Goal: Information Seeking & Learning: Find specific fact

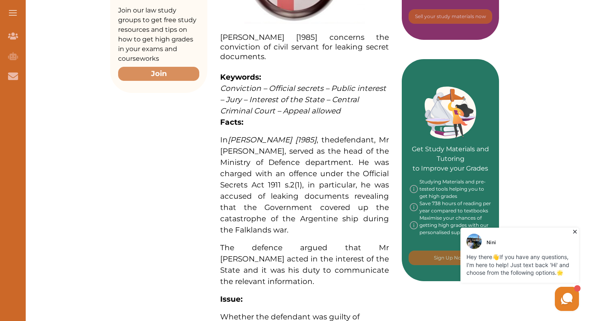
scroll to position [293, 0]
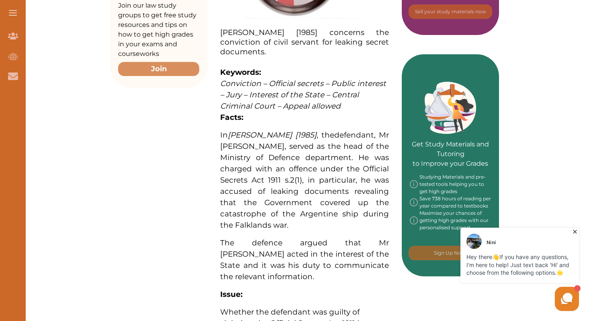
click at [344, 193] on span "defendant, Mr [PERSON_NAME], served as the head of the Ministry of Defence depa…" at bounding box center [304, 179] width 169 height 99
click at [354, 100] on div at bounding box center [295, 107] width 295 height 23
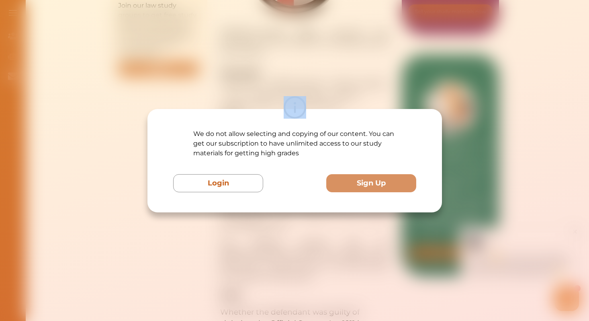
click at [354, 100] on div at bounding box center [295, 107] width 295 height 23
click at [339, 64] on div "We do not allow selecting and copying of our content. You can get our subscript…" at bounding box center [294, 160] width 589 height 321
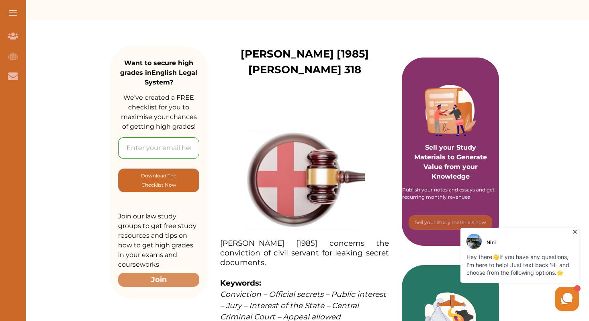
scroll to position [0, 0]
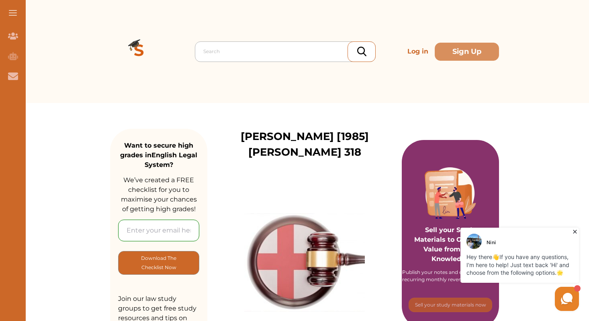
click at [232, 51] on div at bounding box center [287, 51] width 168 height 11
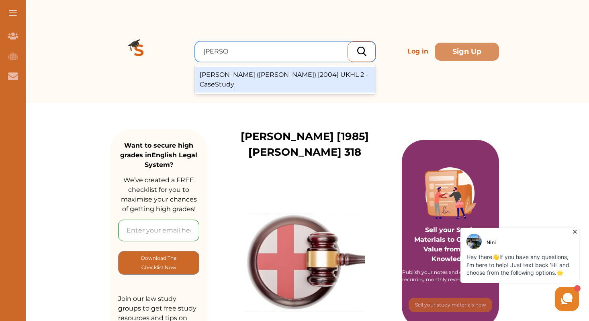
type input "[PERSON_NAME]"
click at [263, 71] on div "[PERSON_NAME] ([PERSON_NAME]) [2004] UKHL 2 - CaseStudy" at bounding box center [285, 80] width 181 height 26
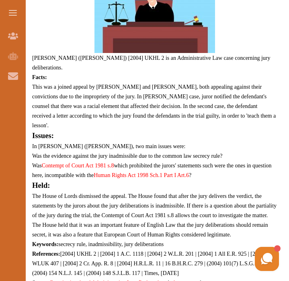
scroll to position [383, 0]
